Goal: Task Accomplishment & Management: Manage account settings

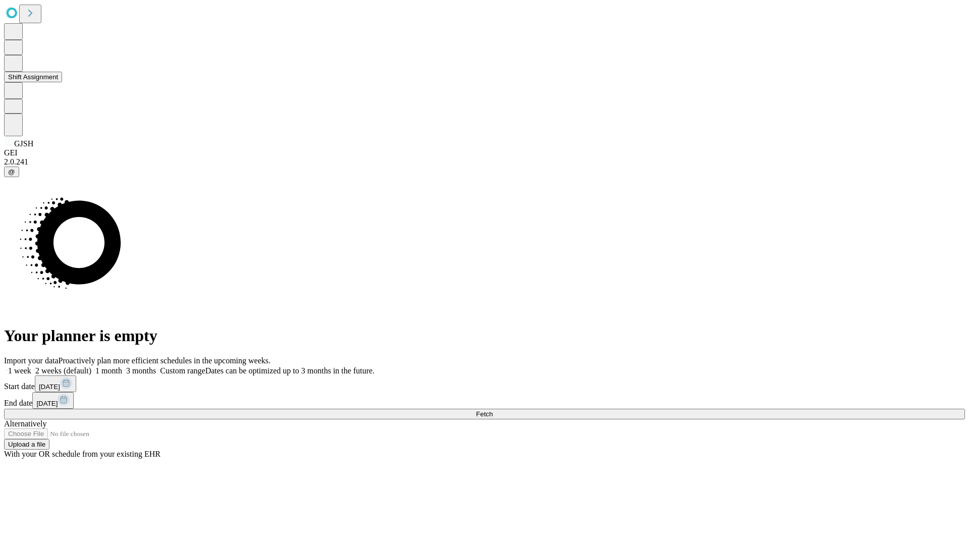
click at [62, 82] on button "Shift Assignment" at bounding box center [33, 77] width 58 height 11
